Goal: Information Seeking & Learning: Learn about a topic

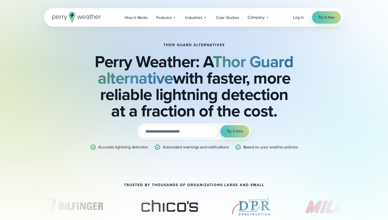
click at [132, 57] on h2 "Perry Weather: A Thor Guard alternative with faster, more reliable lightning de…" at bounding box center [194, 86] width 249 height 66
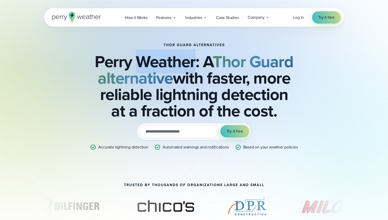
click at [132, 57] on h2 "Perry Weather: A Thor Guard alternative with faster, more reliable lightning de…" at bounding box center [194, 86] width 249 height 66
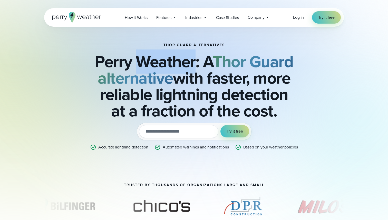
click at [135, 57] on h2 "Perry Weather: A Thor Guard alternative with faster, more reliable lightning de…" at bounding box center [194, 86] width 249 height 66
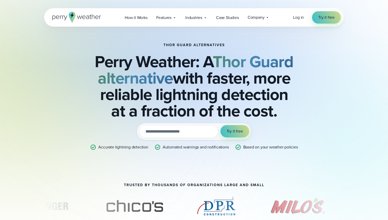
click at [119, 57] on h2 "Perry Weather: A Thor Guard alternative with faster, more reliable lightning de…" at bounding box center [194, 86] width 249 height 66
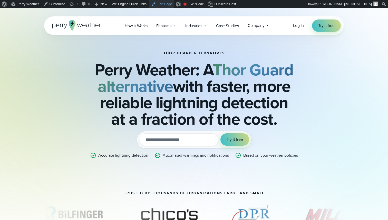
click at [167, 6] on link "Edit Page" at bounding box center [161, 4] width 25 height 8
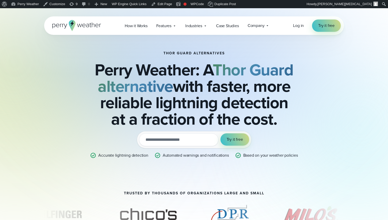
click at [186, 70] on h2 "Perry Weather: A Thor Guard alternative with faster, more reliable lightning de…" at bounding box center [194, 95] width 249 height 66
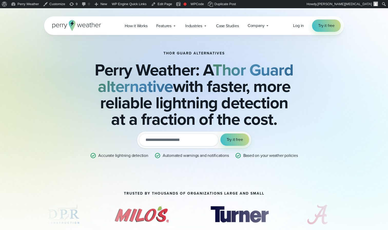
click at [132, 68] on h2 "Perry Weather: A Thor Guard alternative with faster, more reliable lightning de…" at bounding box center [194, 95] width 249 height 66
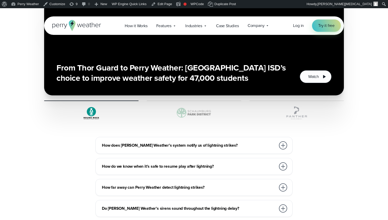
scroll to position [1721, 0]
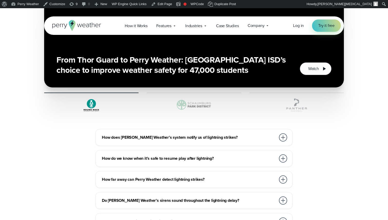
click at [190, 97] on img at bounding box center [194, 104] width 95 height 15
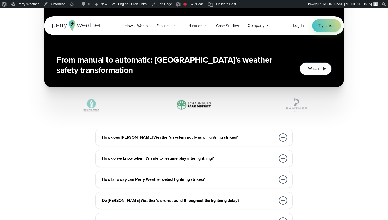
click at [280, 101] on img at bounding box center [297, 104] width 95 height 15
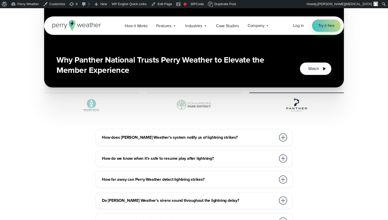
click at [189, 100] on img at bounding box center [194, 104] width 95 height 15
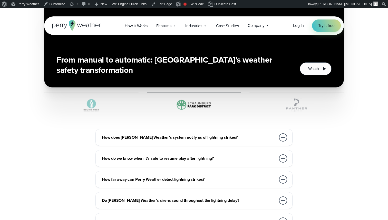
click at [135, 98] on img at bounding box center [91, 104] width 95 height 15
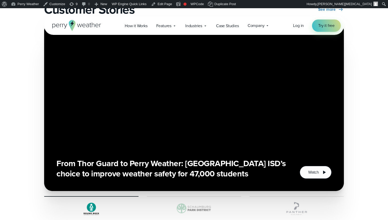
scroll to position [1617, 0]
click at [194, 205] on img at bounding box center [194, 208] width 95 height 15
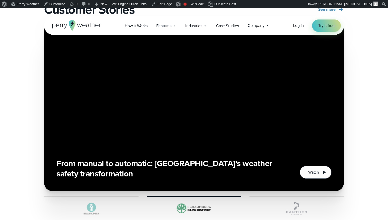
click at [286, 203] on img at bounding box center [297, 208] width 95 height 15
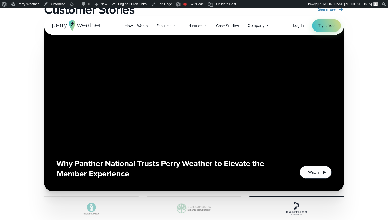
click at [200, 201] on img at bounding box center [194, 208] width 95 height 15
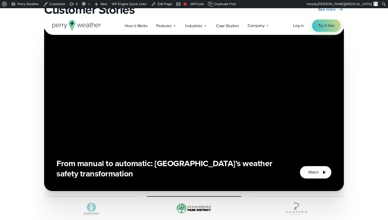
click at [277, 204] on img at bounding box center [297, 208] width 95 height 15
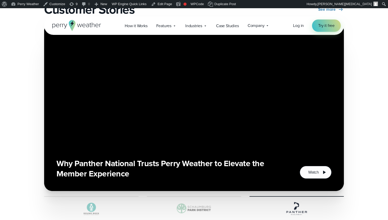
click at [189, 206] on img at bounding box center [194, 208] width 95 height 15
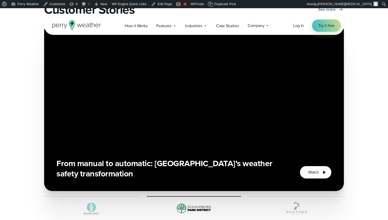
click at [112, 201] on img at bounding box center [91, 208] width 95 height 15
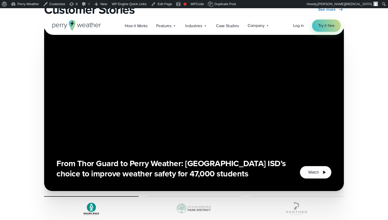
click at [187, 203] on img at bounding box center [194, 208] width 95 height 15
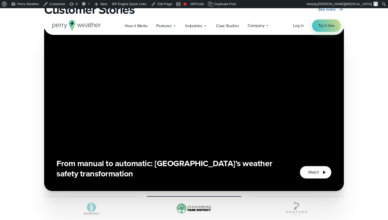
click at [289, 201] on img at bounding box center [297, 208] width 95 height 15
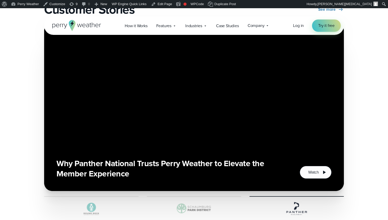
click at [207, 201] on img at bounding box center [194, 208] width 95 height 15
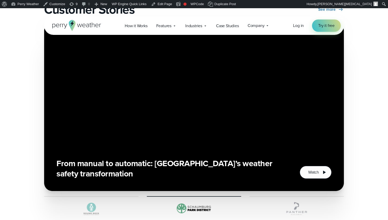
click at [101, 201] on img at bounding box center [91, 208] width 95 height 15
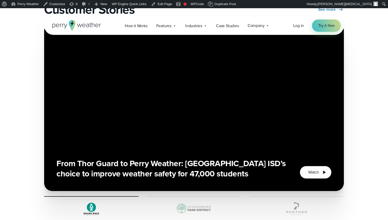
click at [189, 201] on img at bounding box center [194, 208] width 95 height 15
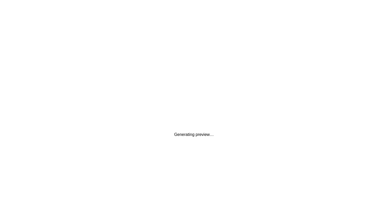
scroll to position [0, 0]
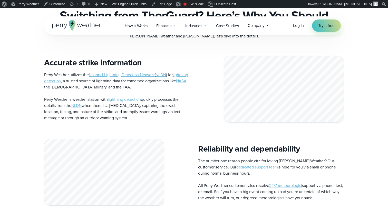
scroll to position [1569, 0]
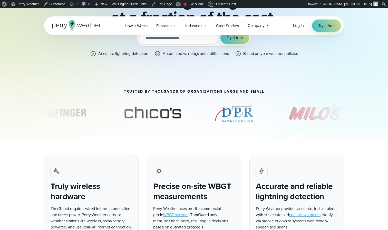
scroll to position [159, 0]
